Goal: Contribute content

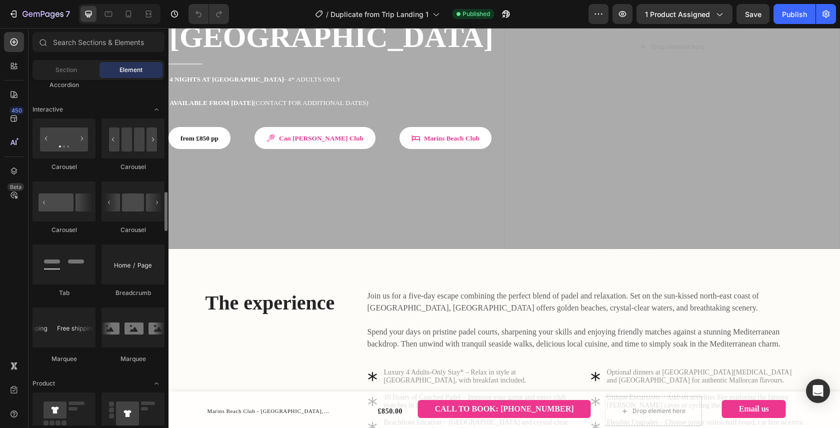
scroll to position [985, 0]
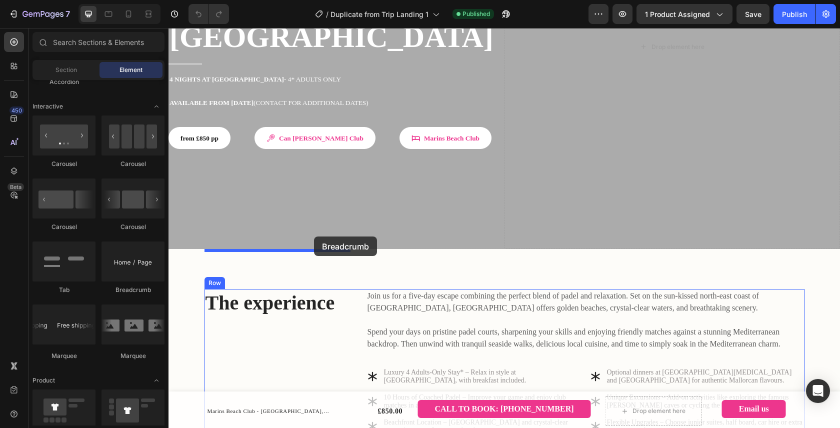
drag, startPoint x: 298, startPoint y: 287, endPoint x: 314, endPoint y: 236, distance: 53.3
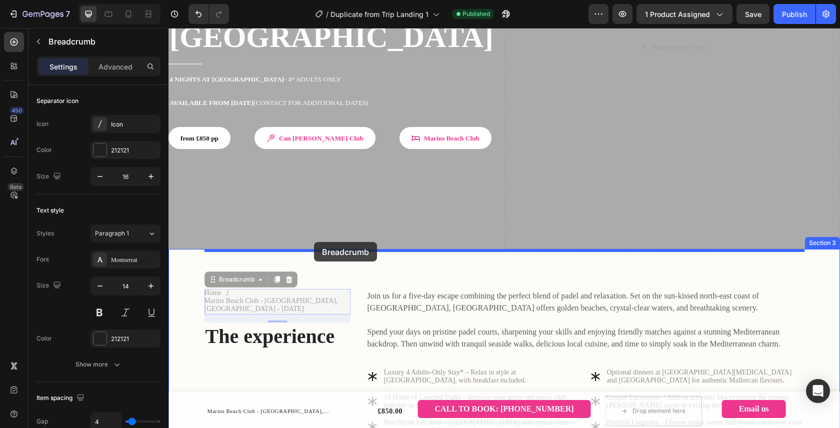
drag, startPoint x: 225, startPoint y: 243, endPoint x: 314, endPoint y: 242, distance: 89.0
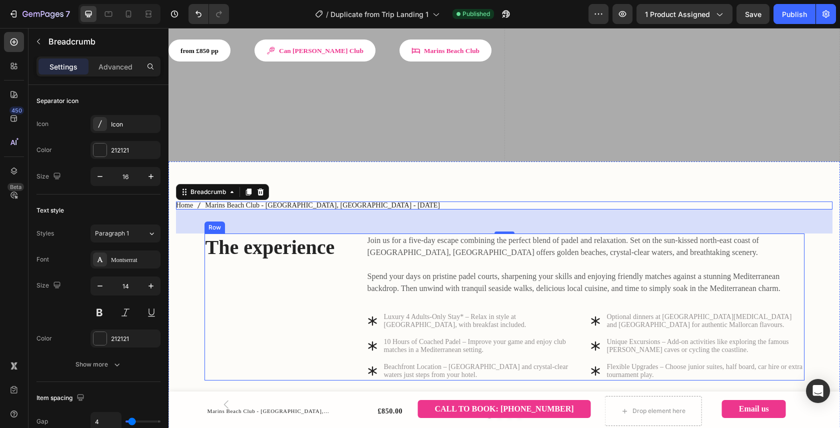
scroll to position [295, 0]
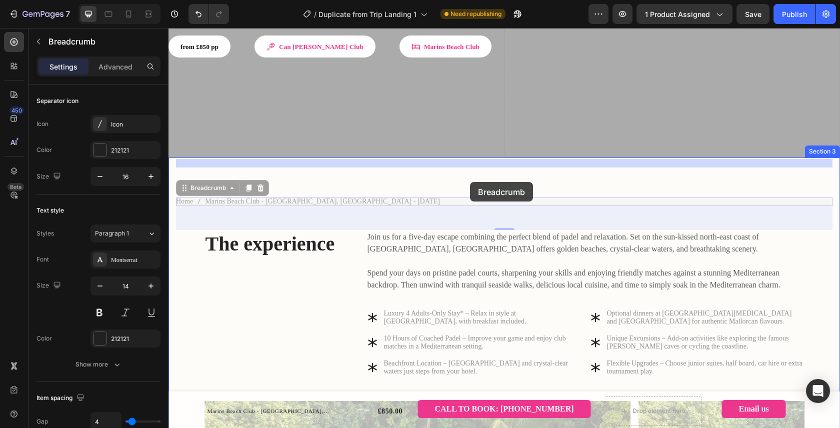
drag, startPoint x: 204, startPoint y: 149, endPoint x: 470, endPoint y: 182, distance: 267.5
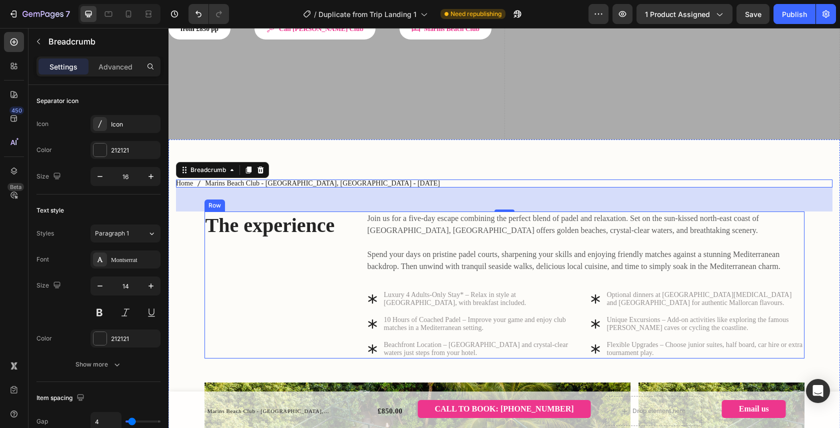
scroll to position [328, 0]
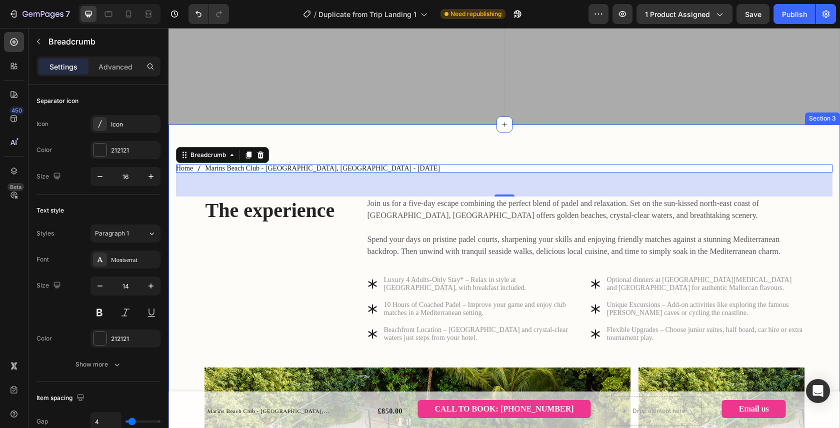
click at [820, 238] on div "Home Marins Beach Club - [GEOGRAPHIC_DATA], [GEOGRAPHIC_DATA] - [DATE] Breadcru…" at bounding box center [504, 390] width 656 height 452
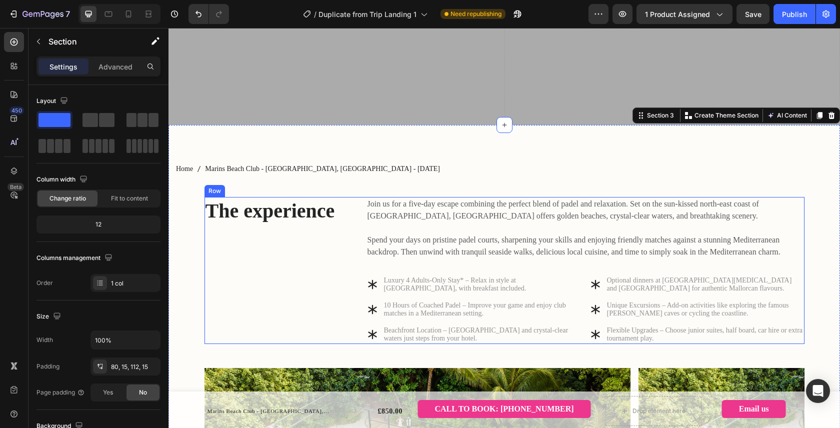
scroll to position [319, 0]
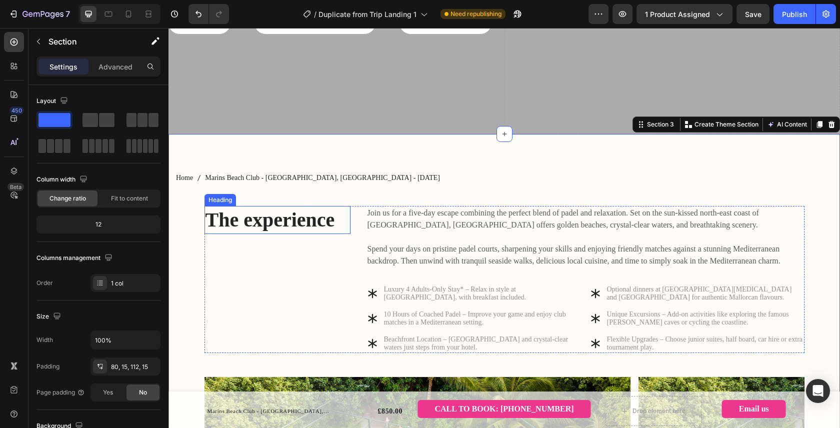
click at [228, 194] on div "Heading" at bounding box center [219, 200] width 31 height 12
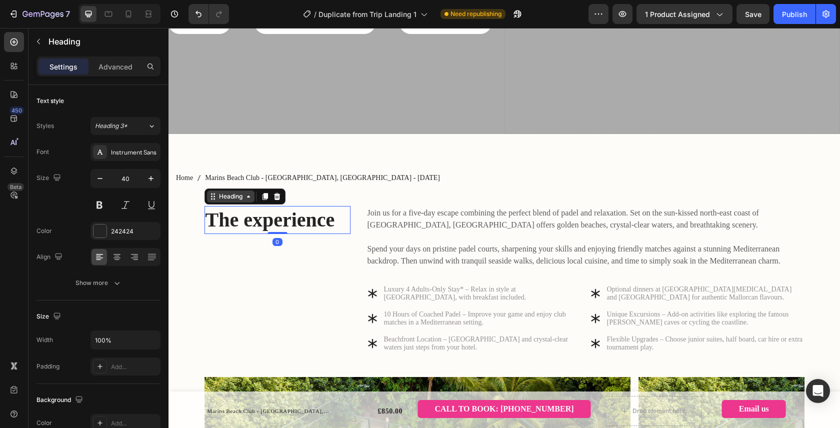
click at [232, 192] on div "Heading" at bounding box center [230, 196] width 27 height 9
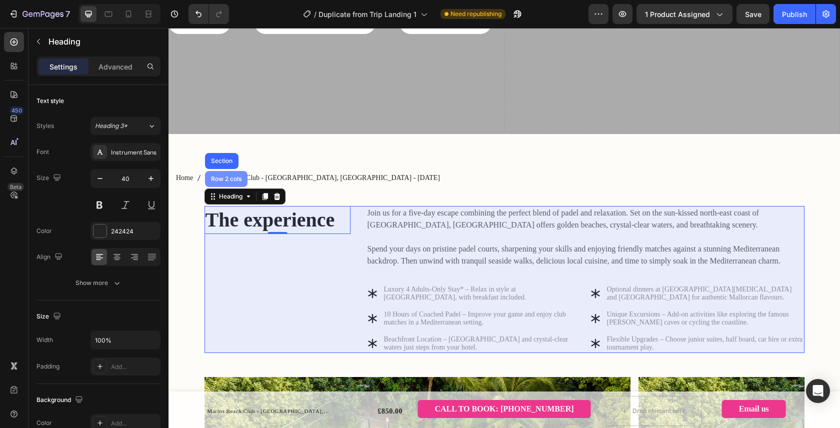
click at [225, 176] on div "Row 2 cols" at bounding box center [226, 179] width 34 height 6
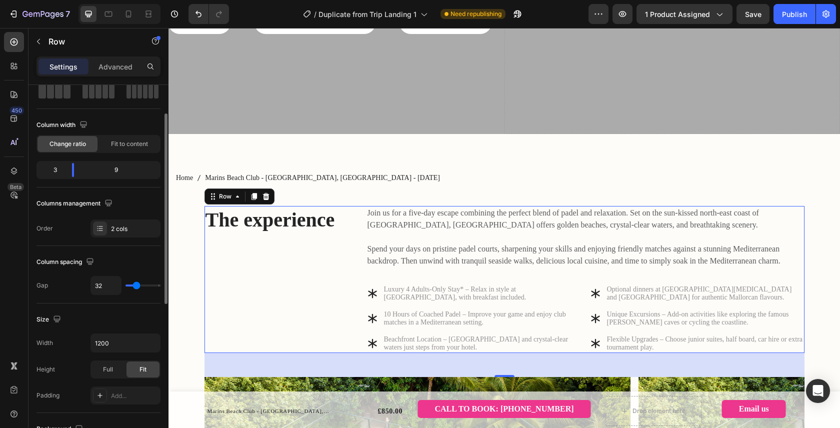
scroll to position [81, 0]
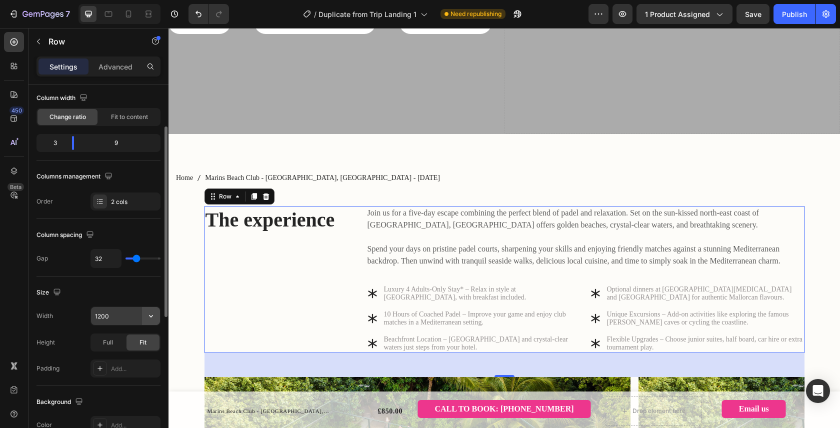
click at [151, 314] on icon "button" at bounding box center [151, 316] width 10 height 10
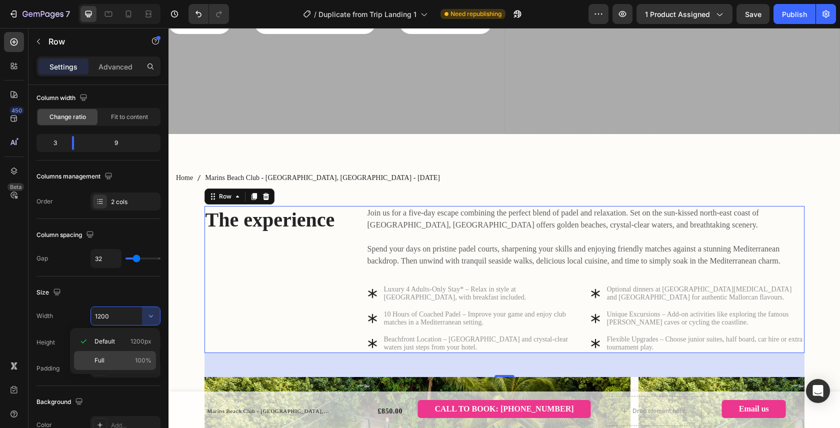
click at [144, 358] on span "100%" at bounding box center [143, 360] width 16 height 9
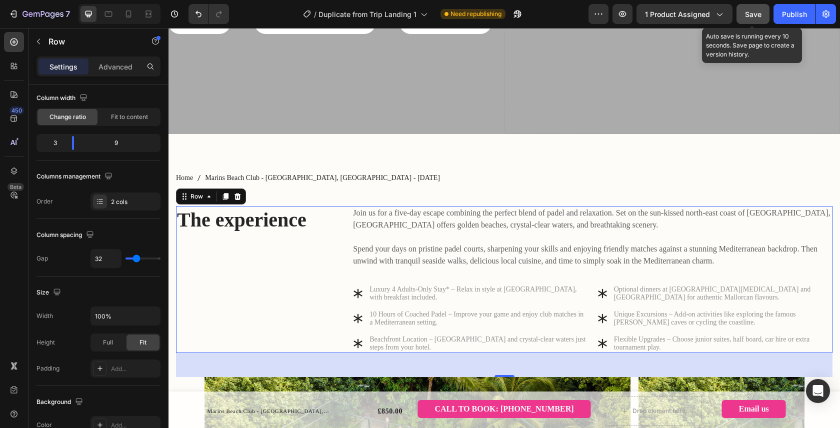
click at [750, 13] on span "Save" at bounding box center [753, 14] width 16 height 8
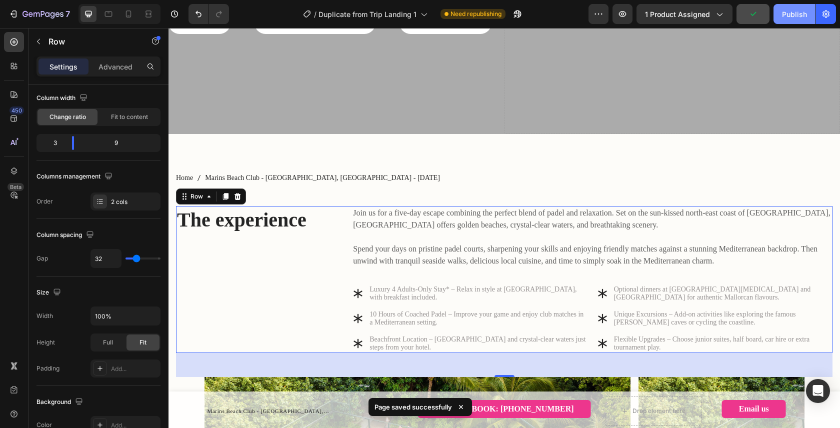
click at [793, 9] on div "Publish" at bounding box center [794, 14] width 25 height 10
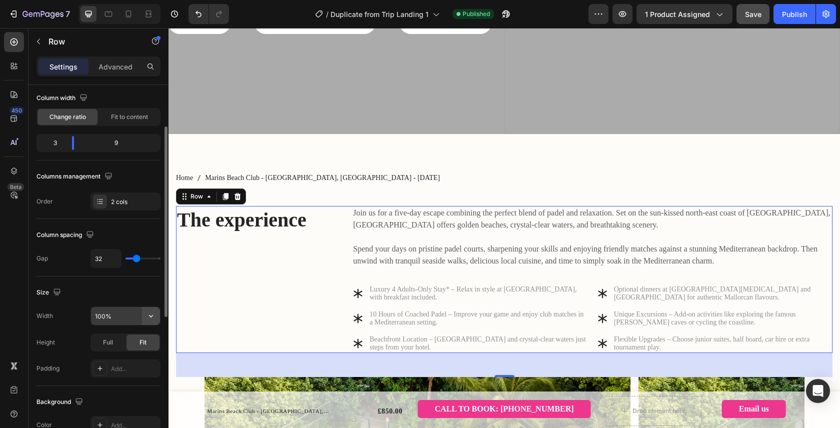
click at [149, 319] on icon "button" at bounding box center [151, 316] width 10 height 10
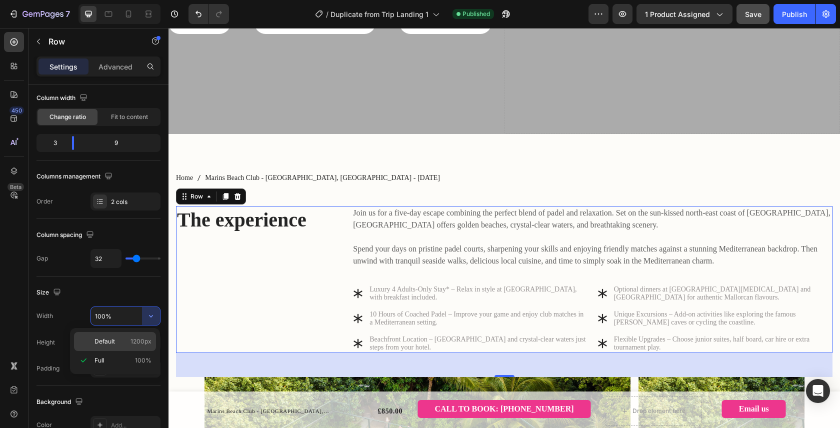
click at [128, 337] on p "Default 1200px" at bounding box center [122, 341] width 57 height 9
type input "1200"
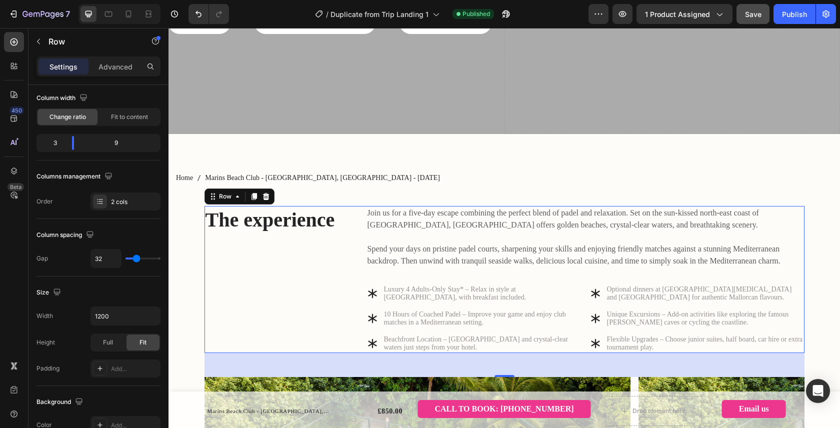
click at [755, 16] on span "Save" at bounding box center [753, 14] width 16 height 8
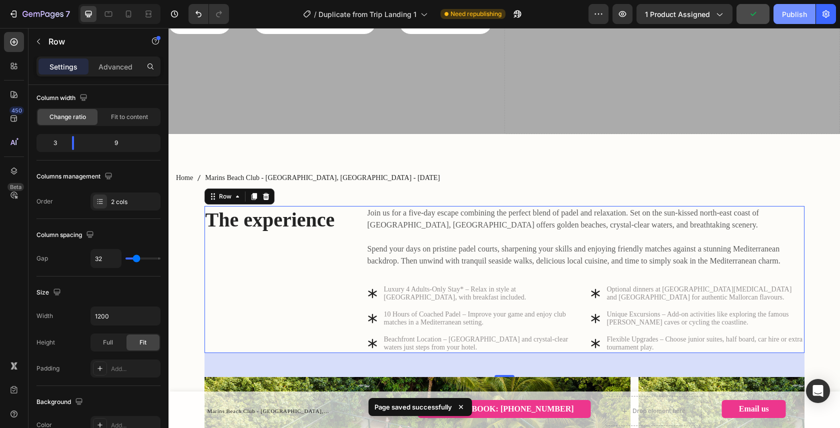
click at [791, 16] on div "Publish" at bounding box center [794, 14] width 25 height 10
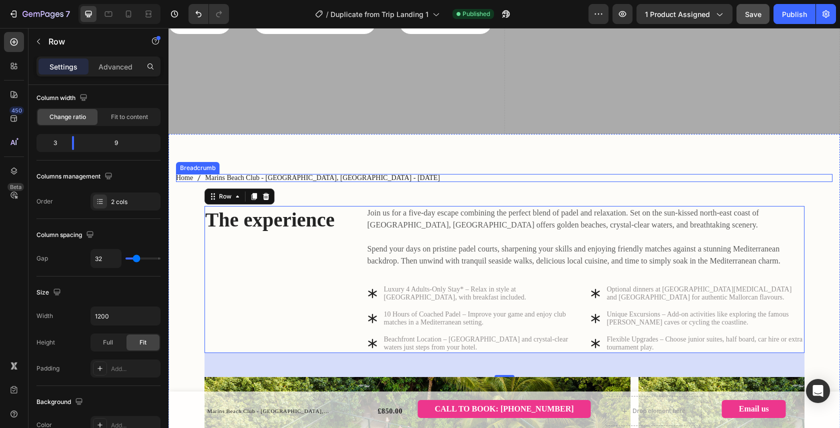
click at [280, 174] on span "Marins Beach Club - [GEOGRAPHIC_DATA], [GEOGRAPHIC_DATA] - [DATE]" at bounding box center [322, 178] width 235 height 8
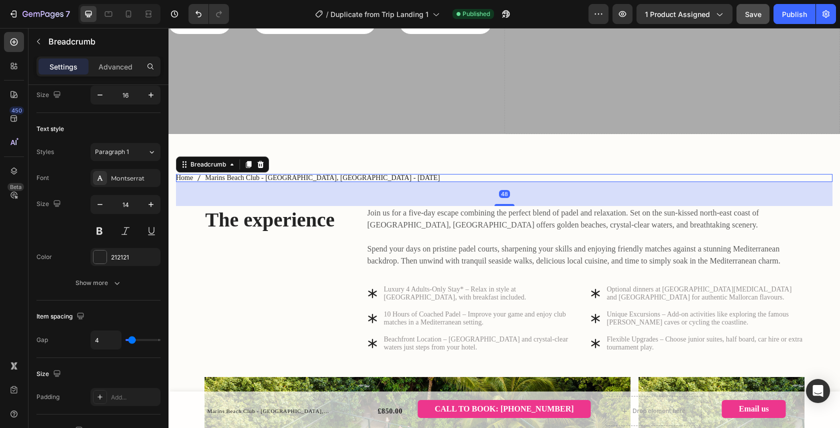
scroll to position [0, 0]
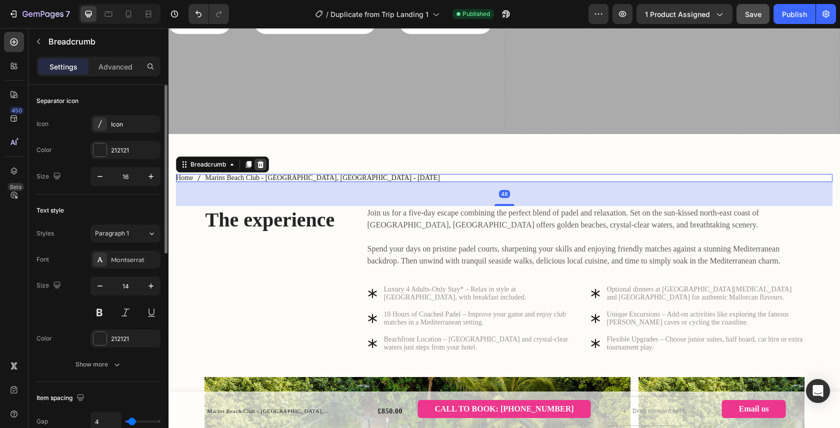
click at [256, 160] on icon at bounding box center [260, 164] width 8 height 8
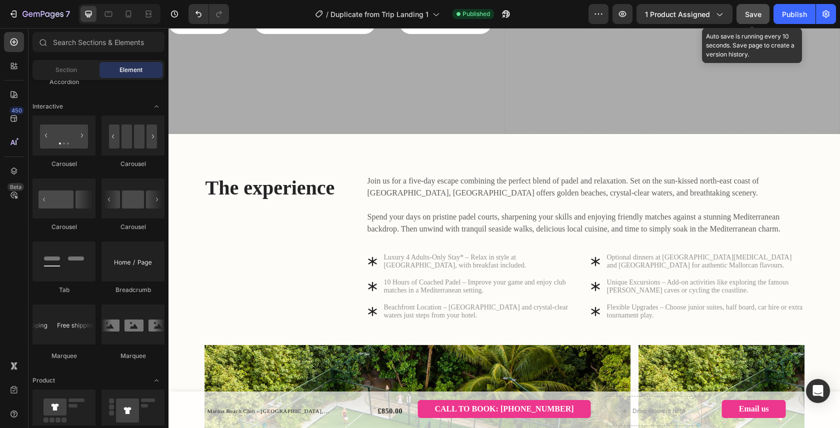
click at [752, 17] on span "Save" at bounding box center [753, 14] width 16 height 8
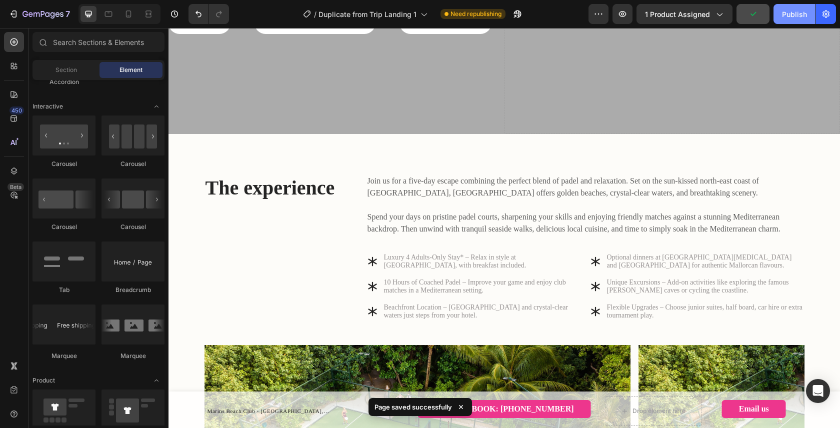
click at [782, 13] on div "Publish" at bounding box center [794, 14] width 25 height 10
